Goal: Information Seeking & Learning: Learn about a topic

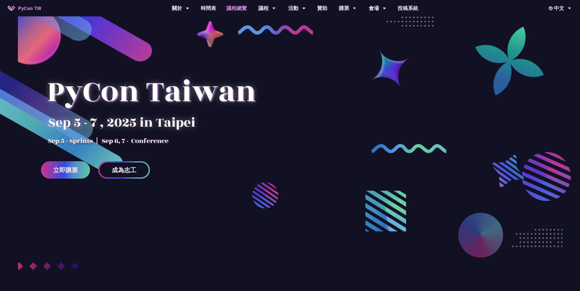
click at [234, 9] on link "議程總覽" at bounding box center [236, 8] width 31 height 16
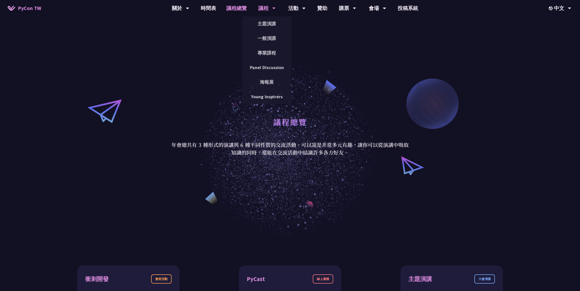
click at [263, 10] on div "議程" at bounding box center [266, 8] width 17 height 16
click at [268, 23] on link "主題演講" at bounding box center [266, 24] width 49 height 12
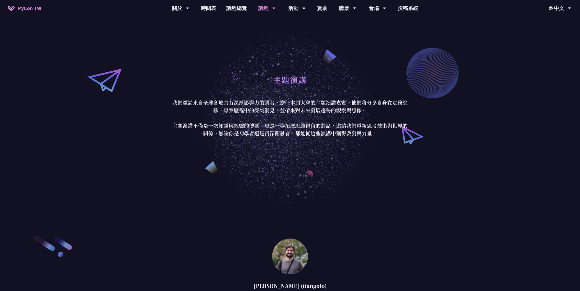
click at [262, 8] on div "議程" at bounding box center [266, 8] width 17 height 16
click at [273, 9] on icon at bounding box center [274, 8] width 3 height 5
click at [274, 38] on link "一般演講" at bounding box center [266, 38] width 49 height 12
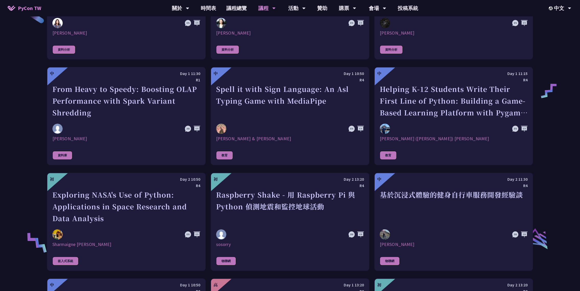
scroll to position [1056, 0]
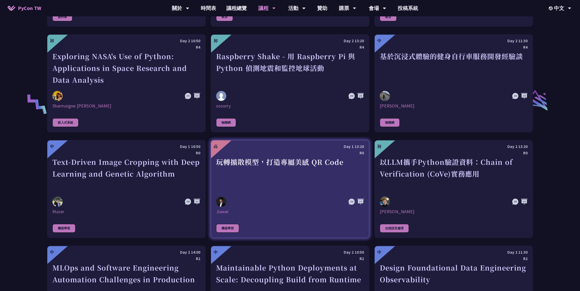
click at [297, 179] on div "玩轉擴散模型，打造專屬美感 QR Code" at bounding box center [290, 173] width 148 height 35
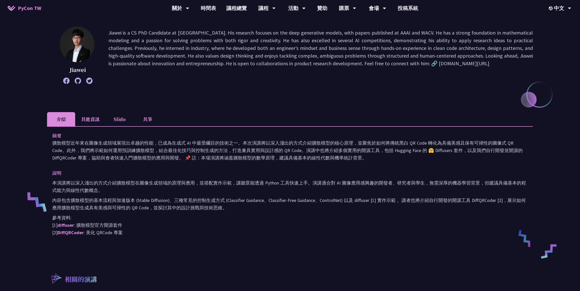
scroll to position [85, 0]
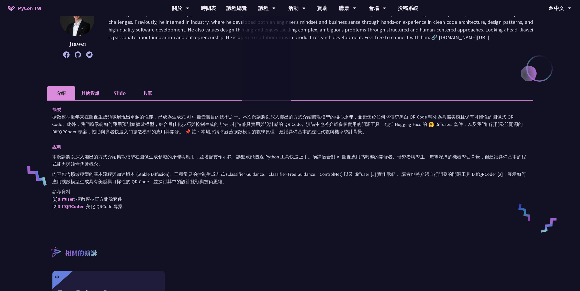
click at [251, 191] on p "參考資料: [1] diffuser : 擴散模型官方開源套件 [2] DiffQRCoder : 美化 QRCode 專案" at bounding box center [290, 199] width 476 height 22
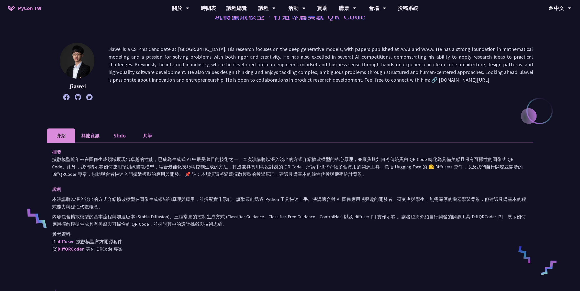
scroll to position [0, 0]
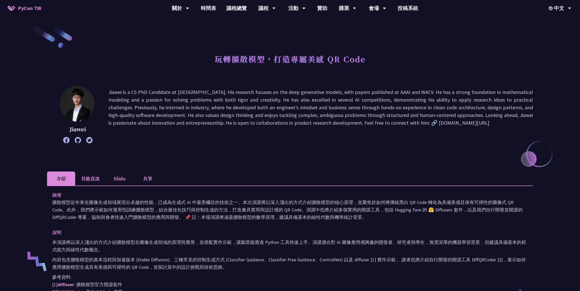
click at [83, 178] on li "其他資訊" at bounding box center [90, 178] width 30 height 14
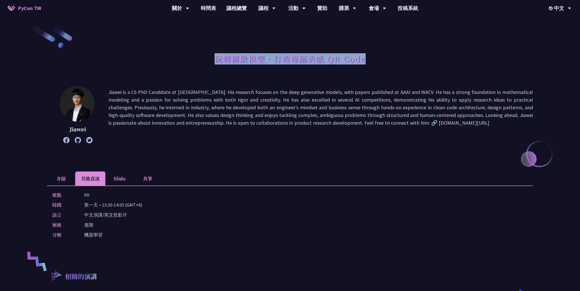
drag, startPoint x: 214, startPoint y: 60, endPoint x: 364, endPoint y: 59, distance: 149.7
click at [364, 59] on div "玩轉擴散模型，打造專屬美感 QR Code" at bounding box center [290, 64] width 486 height 27
copy h1 "玩轉擴散模型，打造專屬美感 QR Code"
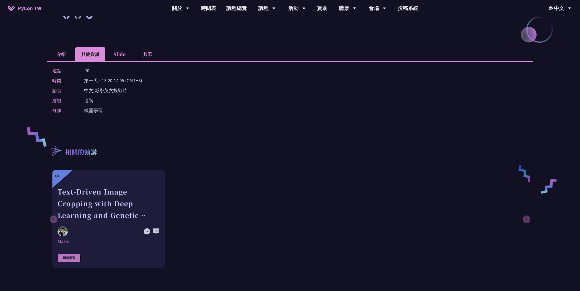
scroll to position [313, 0]
